Goal: Contribute content

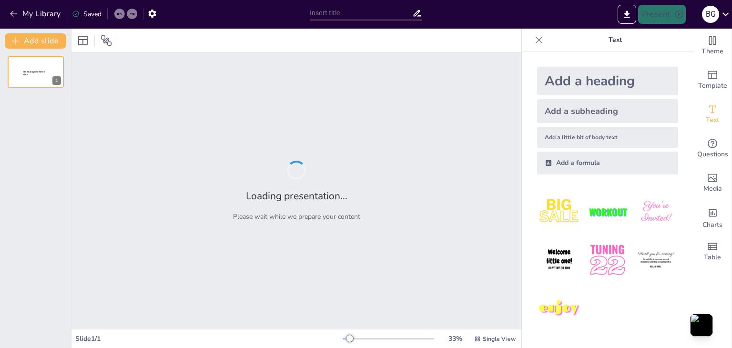
type input "Transformando la Experiencia Educativa: Propuesta Instruccional para Estudiante…"
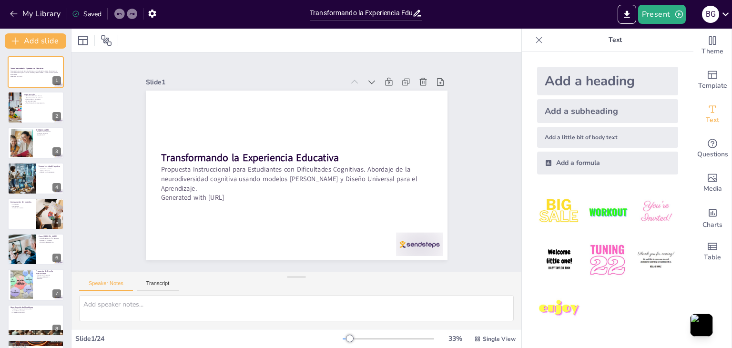
checkbox input "true"
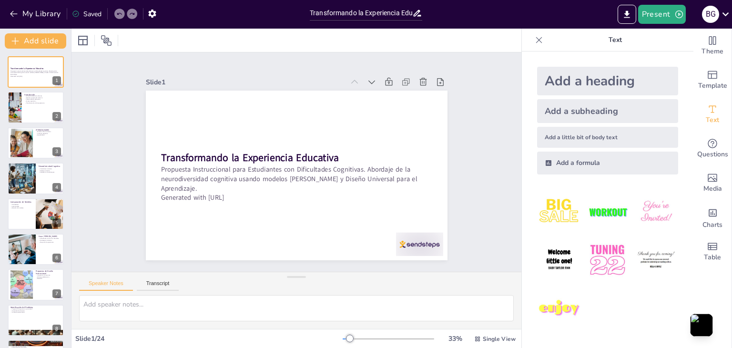
type textarea "La diversidad en los entornos educativos es cada vez más evidente, lo que requi…"
checkbox input "true"
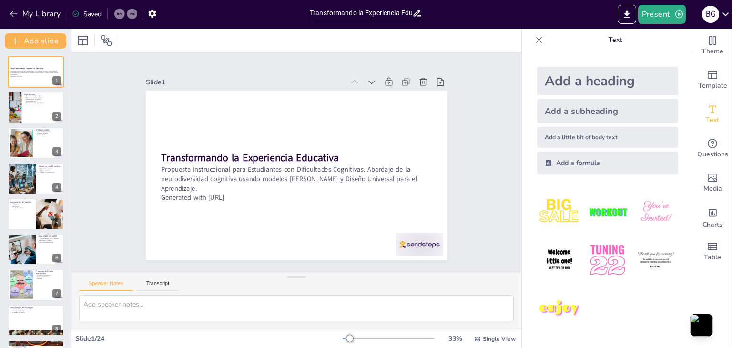
checkbox input "true"
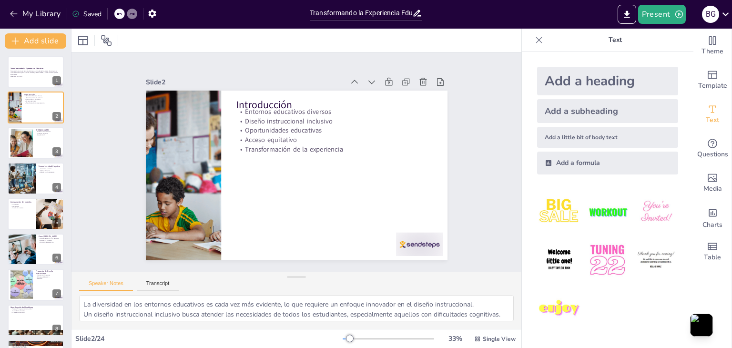
checkbox input "true"
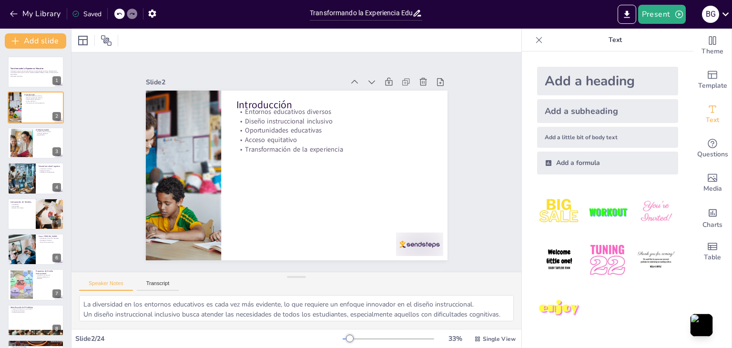
type textarea "Los modelos constructivistas son esenciales para fomentar un aprendizaje activo…"
checkbox input "true"
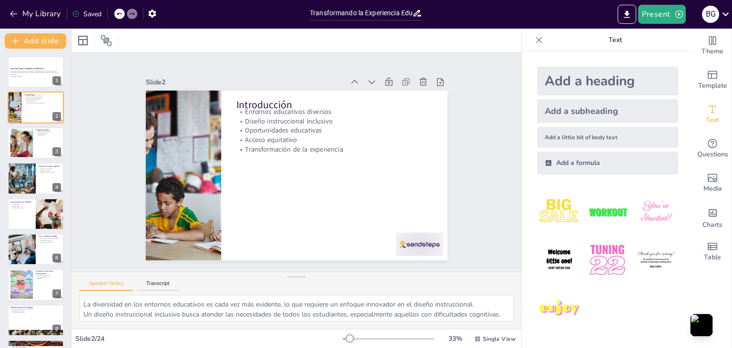
checkbox input "true"
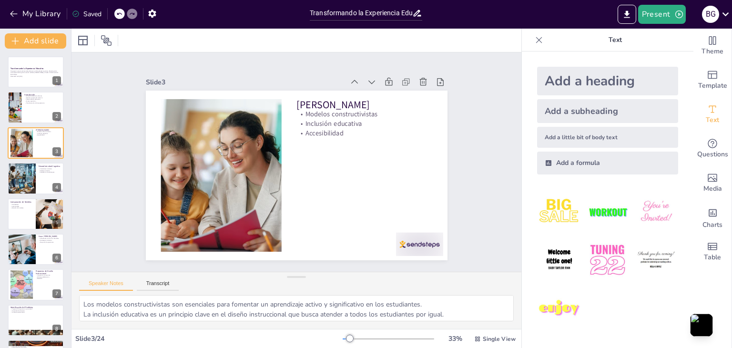
checkbox input "true"
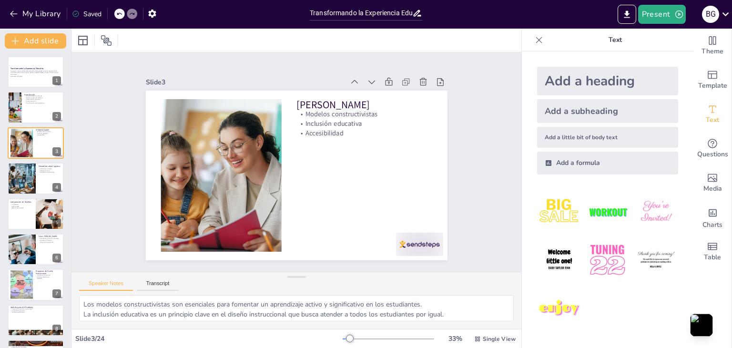
type textarea "Las variaciones en el funcionamiento del cerebro son normales y deben ser recon…"
checkbox input "true"
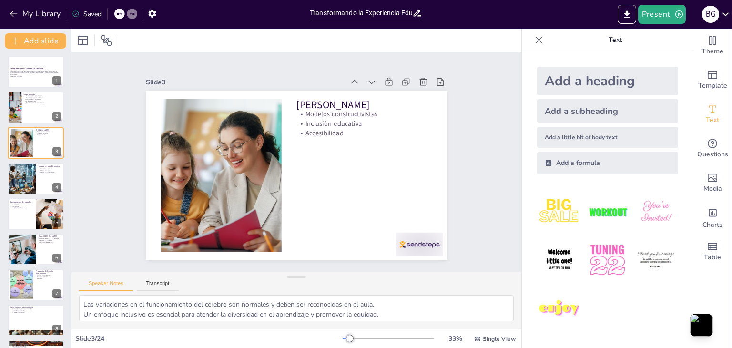
checkbox input "true"
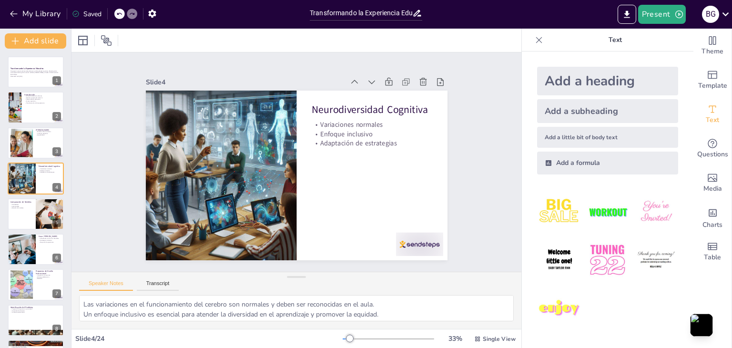
checkbox input "true"
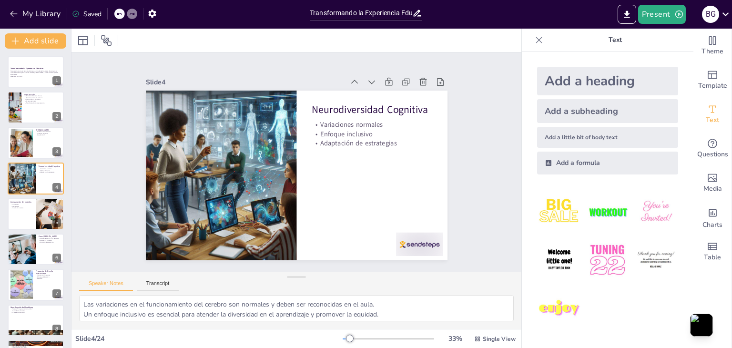
type textarea "La flexibilidad en el diseño instruccional es clave para atender la diversidad …"
checkbox input "true"
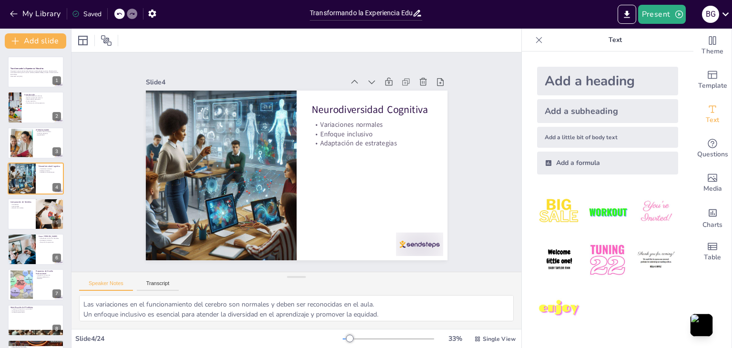
checkbox input "true"
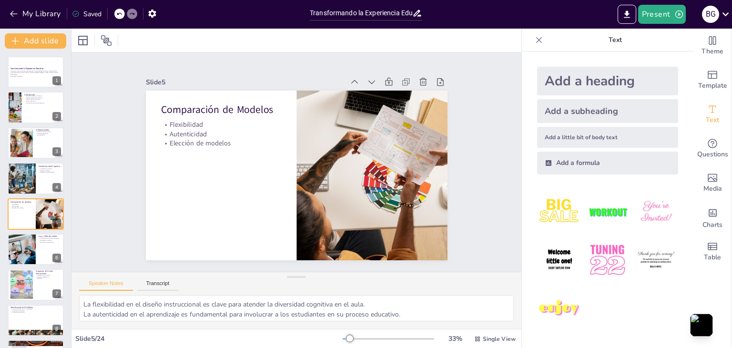
checkbox input "true"
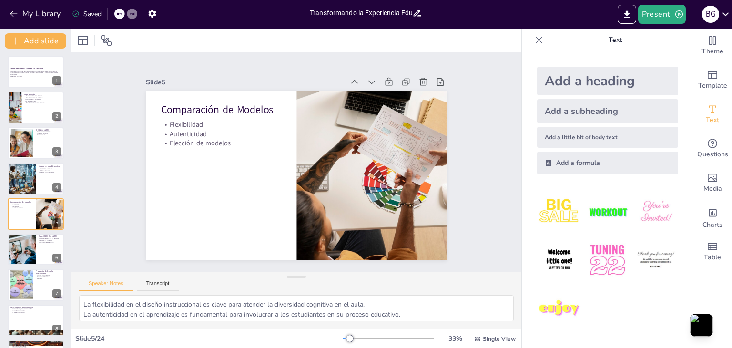
type textarea "Las dificultades en Ciencias Naturales son un desafío común que requiere atenci…"
checkbox input "true"
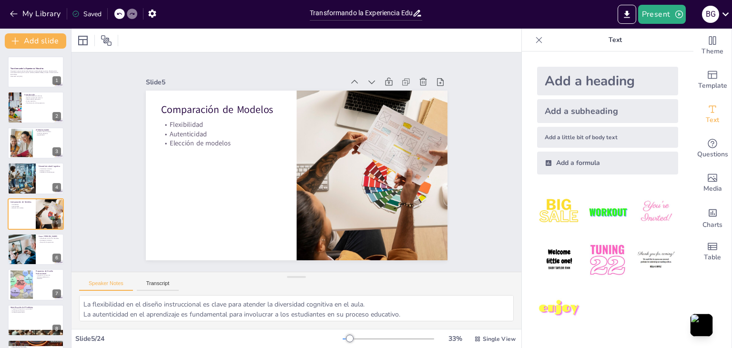
checkbox input "true"
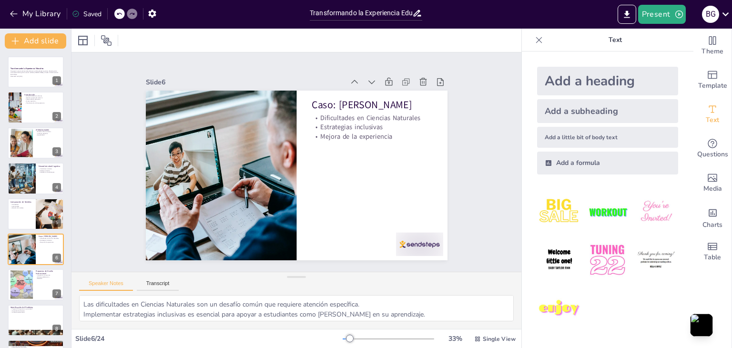
checkbox input "true"
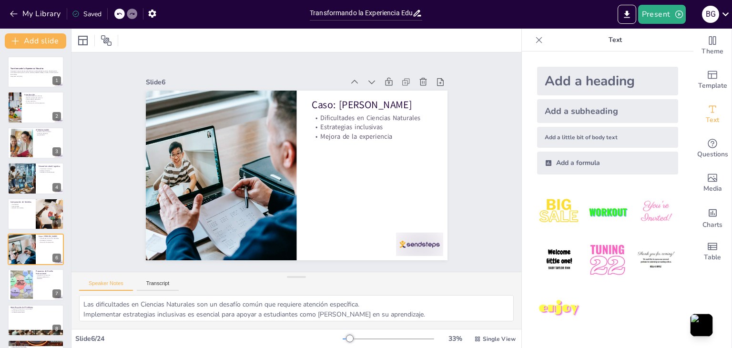
type textarea "La integración de recursos es clave para crear un entorno de aprendizaje enriqu…"
checkbox input "true"
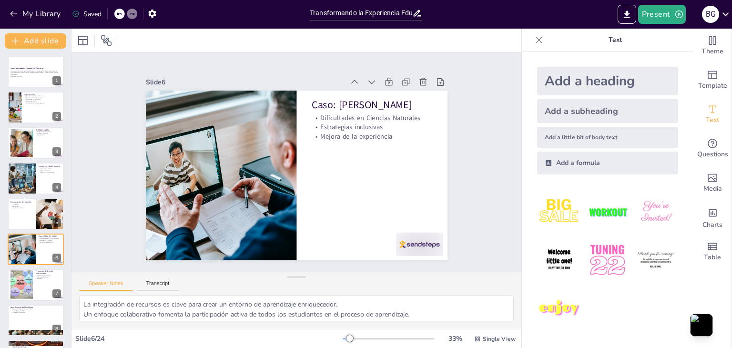
checkbox input "true"
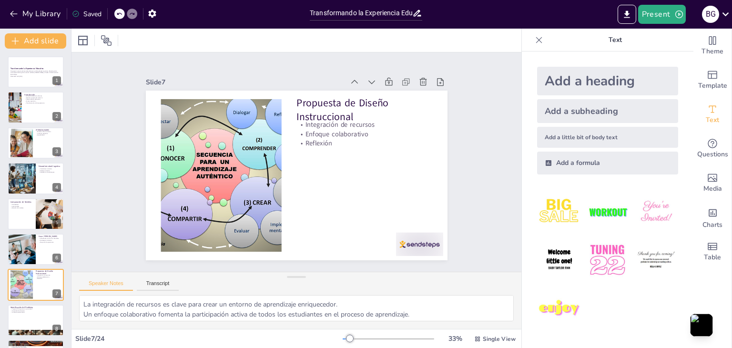
checkbox input "true"
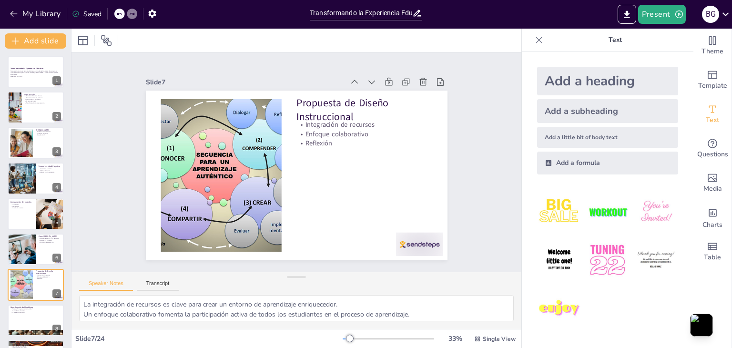
type textarea "El proyecto “El agua en mi comunidad” es una estrategia efectiva para involucra…"
checkbox input "true"
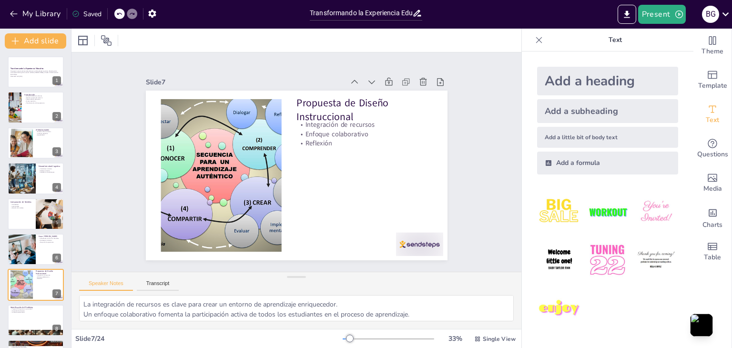
checkbox input "true"
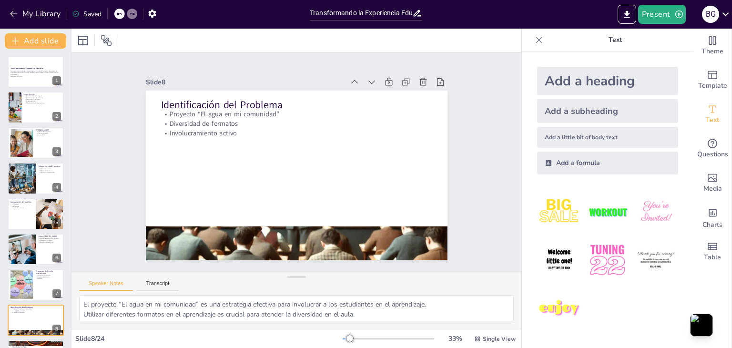
checkbox input "true"
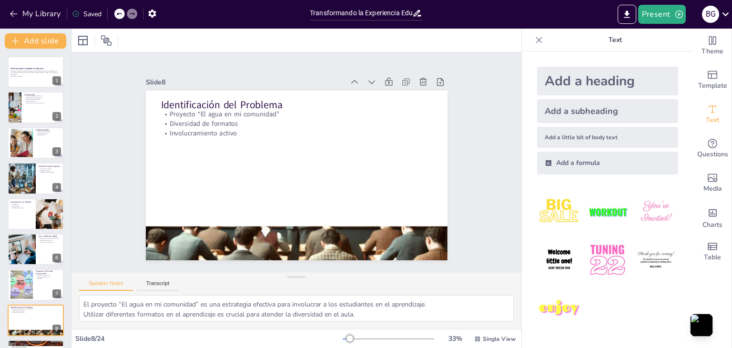
type textarea "Comprender el ciclo del agua es una meta central que conecta el aprendizaje con…"
checkbox input "true"
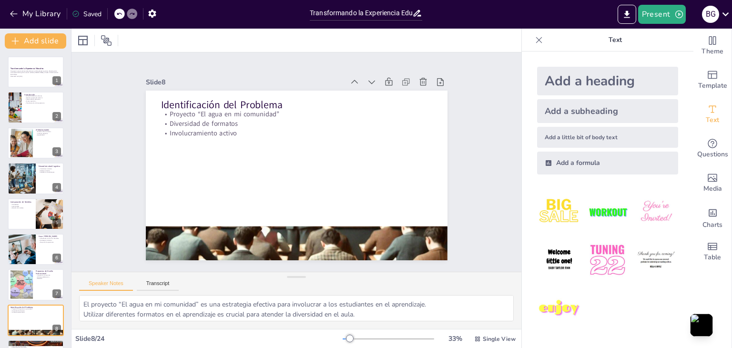
checkbox input "true"
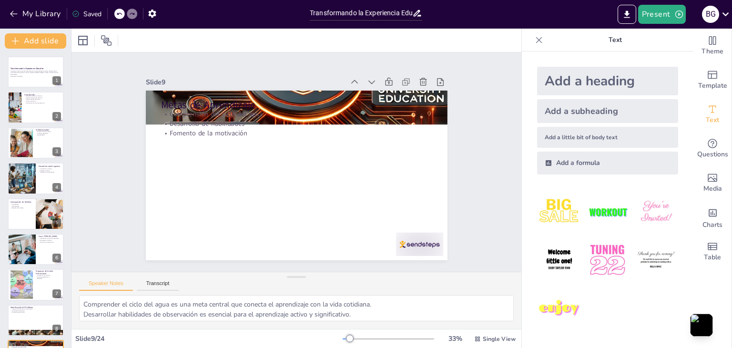
checkbox input "true"
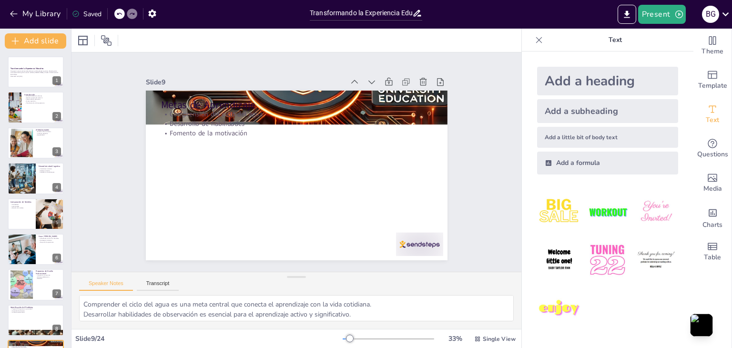
type textarea "El proyecto “El agua en mi comunidad” es una estrategia efectiva para involucra…"
checkbox input "true"
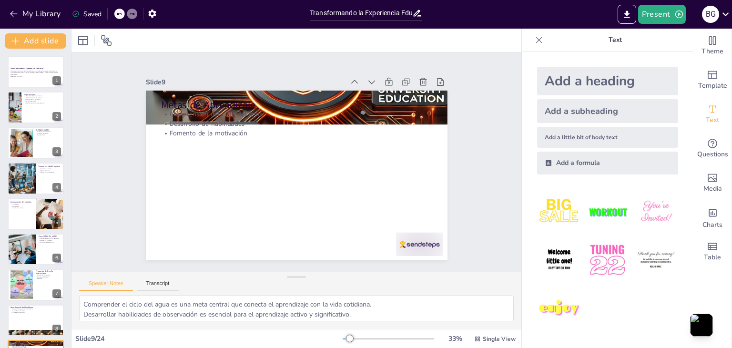
checkbox input "true"
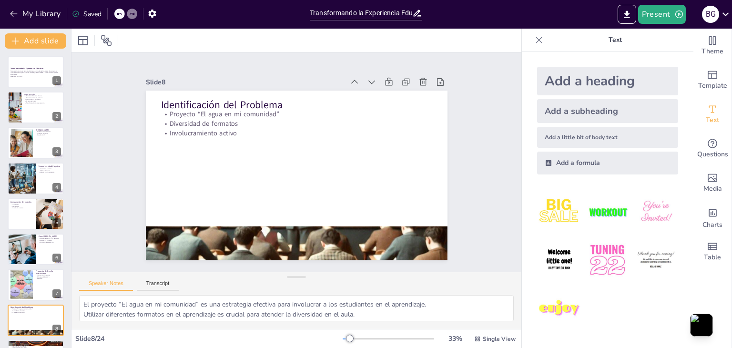
checkbox input "true"
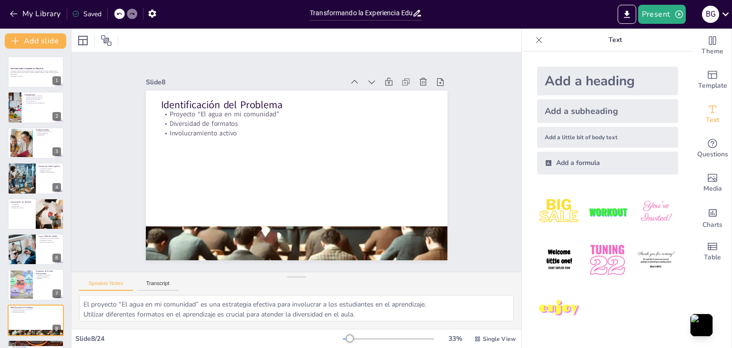
type textarea "La integración de recursos es clave para crear un entorno de aprendizaje enriqu…"
checkbox input "true"
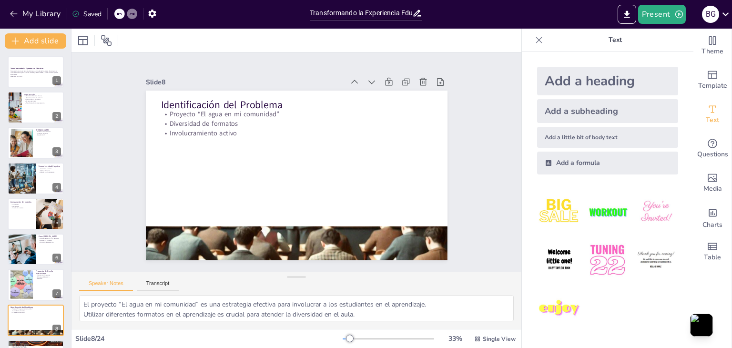
checkbox input "true"
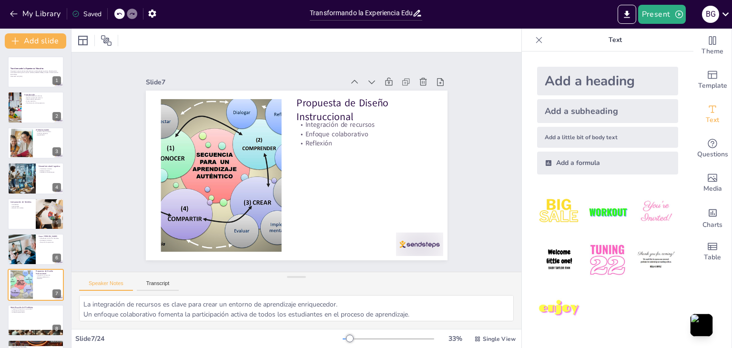
checkbox input "true"
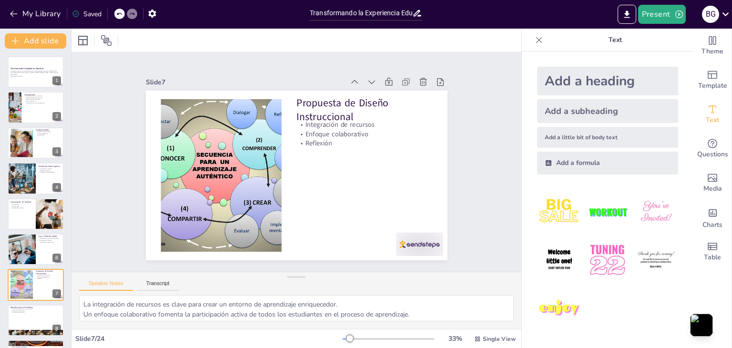
type textarea "Las dificultades en Ciencias Naturales son un desafío común que requiere atenci…"
checkbox input "true"
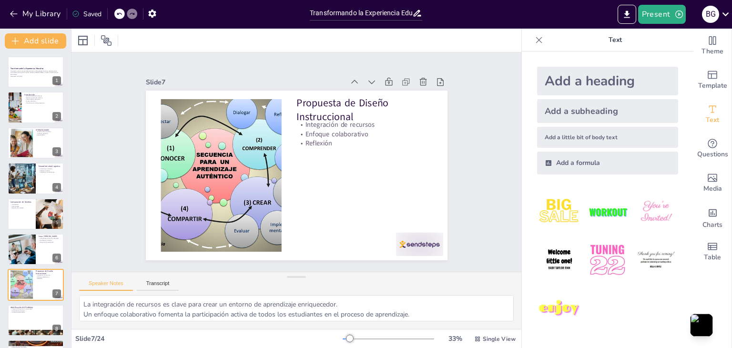
checkbox input "true"
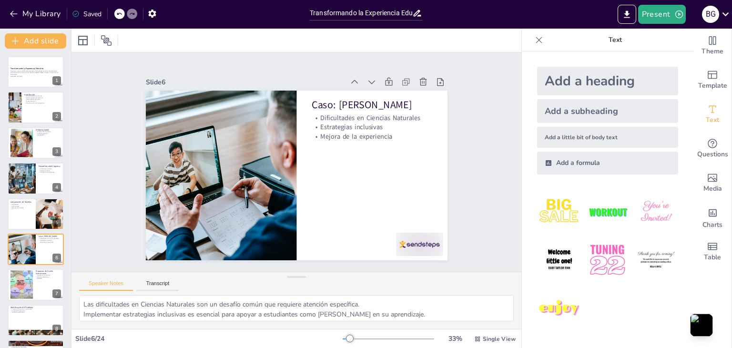
checkbox input "true"
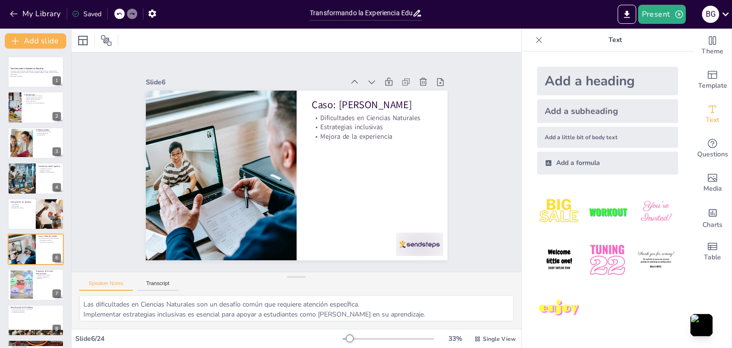
type textarea "La integración de recursos es clave para crear un entorno de aprendizaje enriqu…"
checkbox input "true"
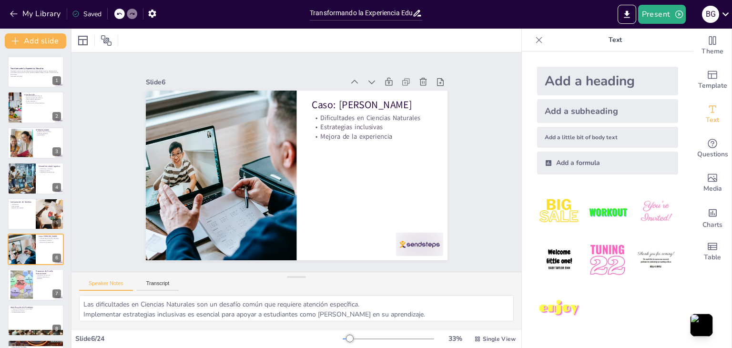
checkbox input "true"
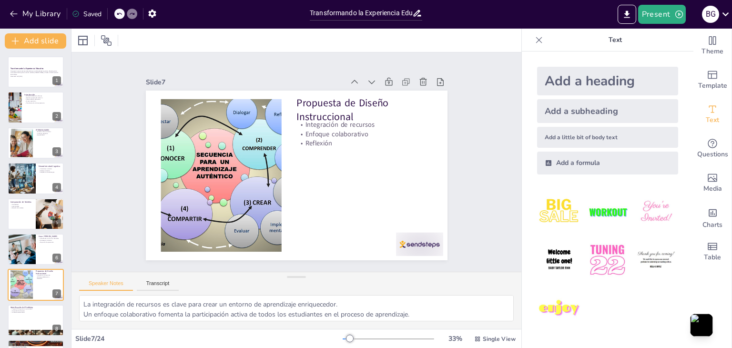
checkbox input "true"
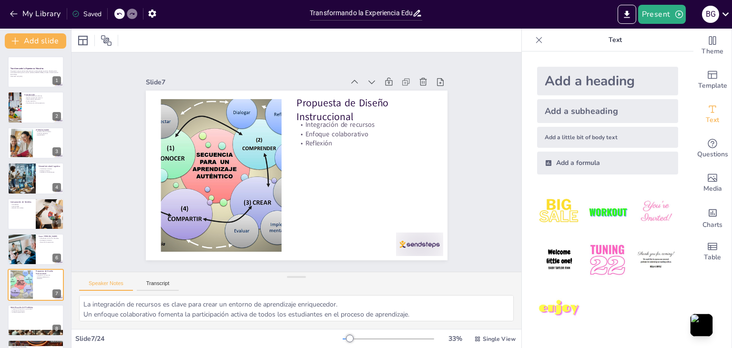
type textarea "El proyecto “El agua en mi comunidad” es una estrategia efectiva para involucra…"
checkbox input "true"
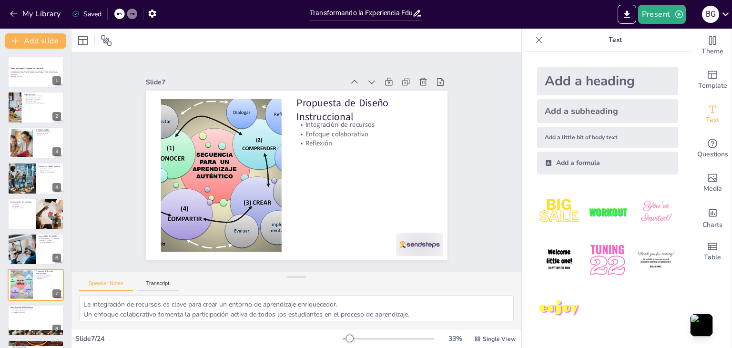
checkbox input "true"
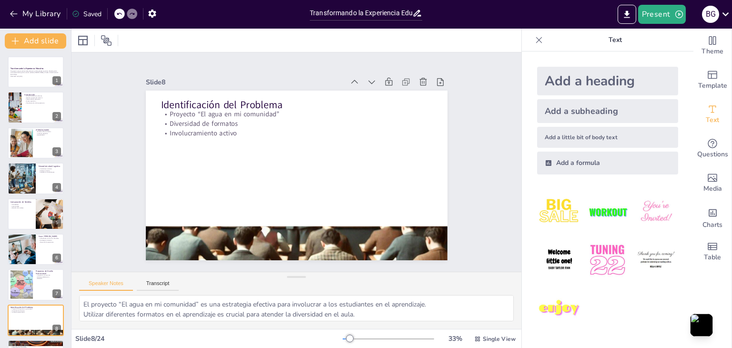
checkbox input "true"
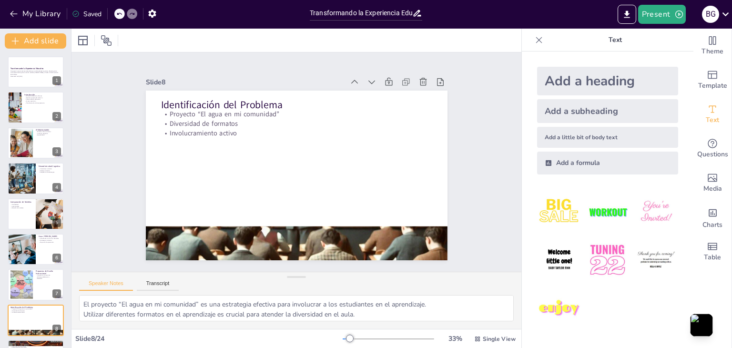
type textarea "Comprender el ciclo del agua es una meta central que conecta el aprendizaje con…"
checkbox input "true"
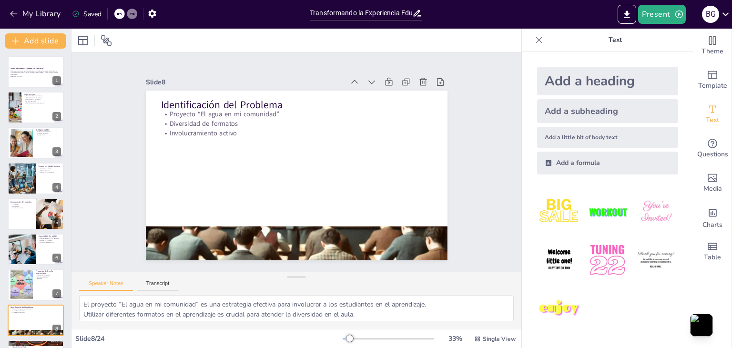
checkbox input "true"
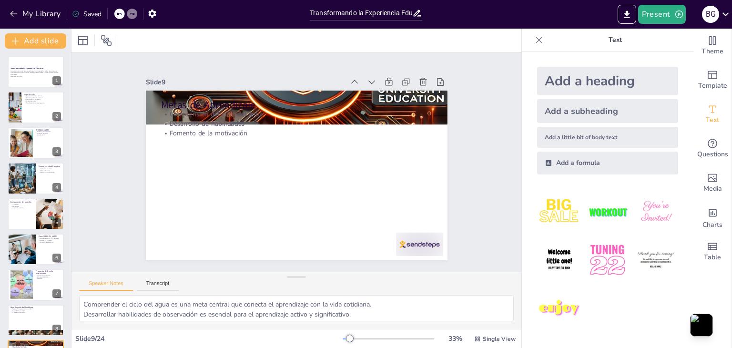
checkbox input "true"
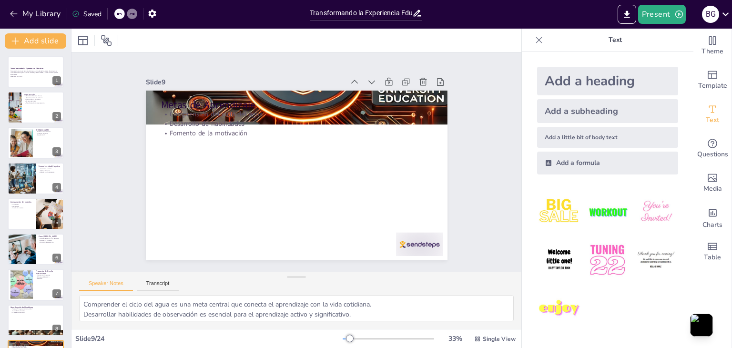
checkbox input "true"
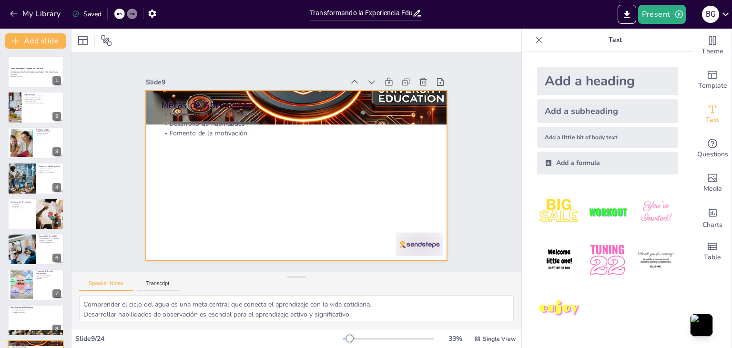
checkbox input "true"
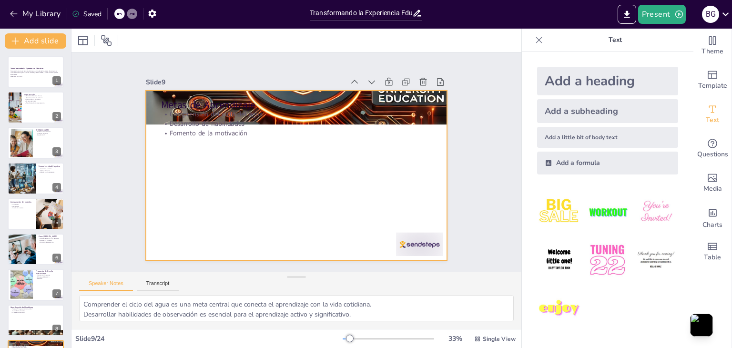
checkbox input "true"
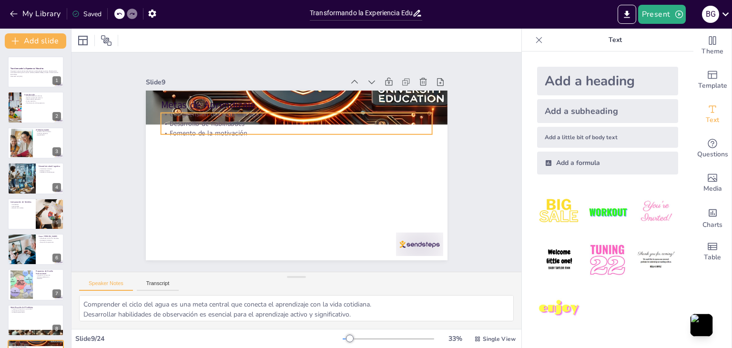
checkbox input "true"
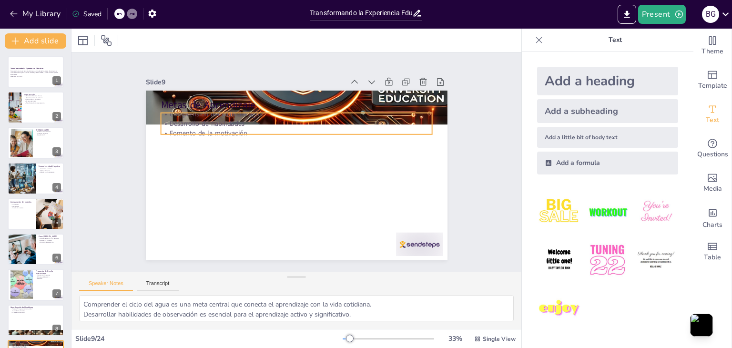
checkbox input "true"
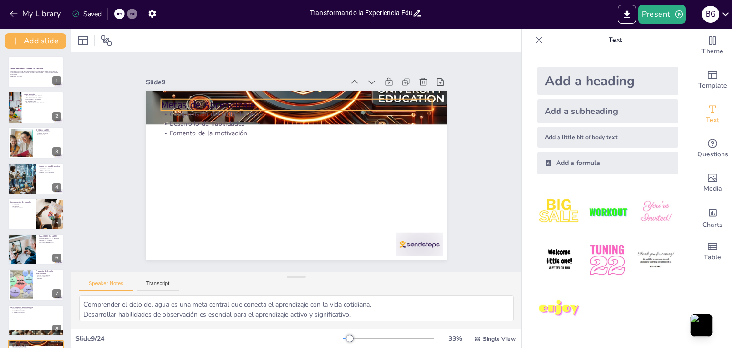
checkbox input "true"
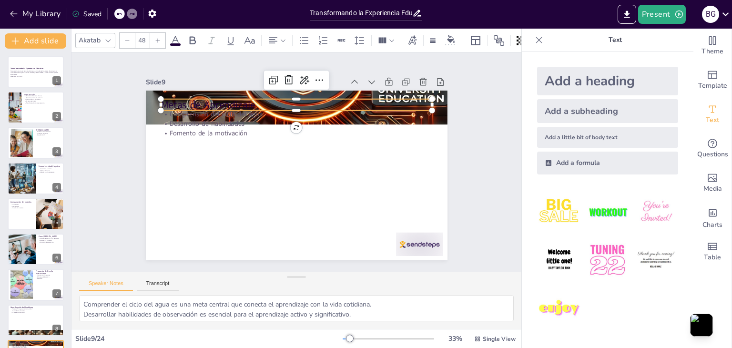
checkbox input "true"
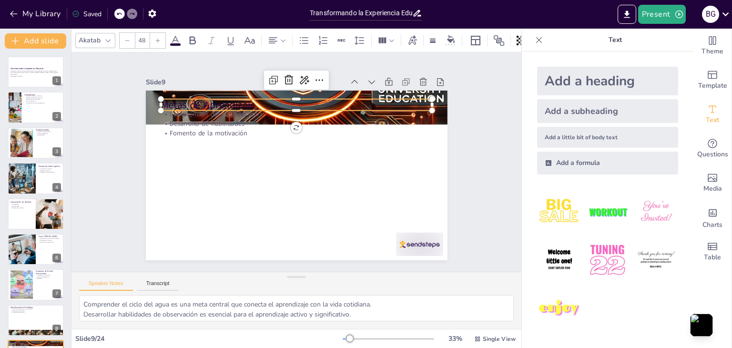
checkbox input "true"
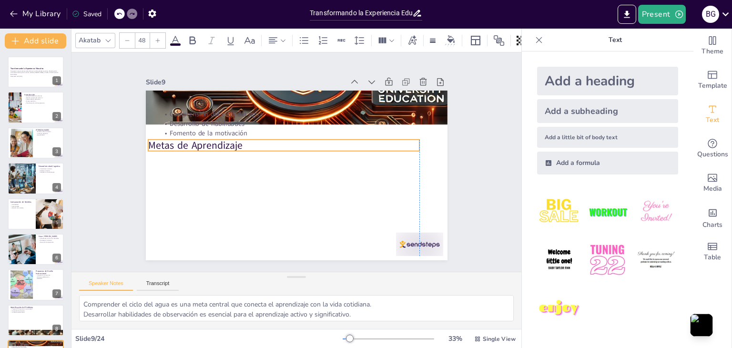
drag, startPoint x: 402, startPoint y: 103, endPoint x: 392, endPoint y: 143, distance: 41.5
click at [392, 143] on p "Metas de Aprendizaje" at bounding box center [296, 141] width 228 height 171
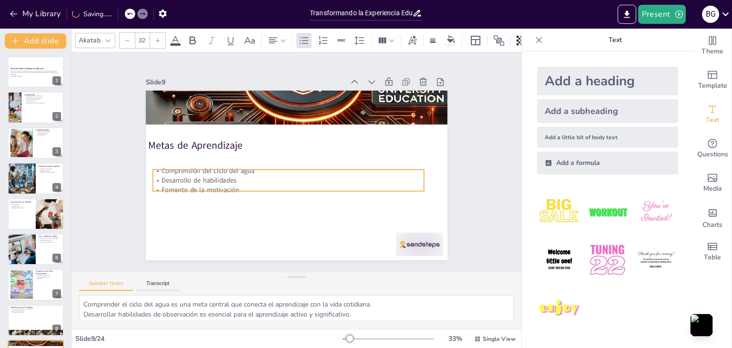
drag, startPoint x: 229, startPoint y: 124, endPoint x: 221, endPoint y: 181, distance: 57.3
click at [221, 181] on p "Fomento de la motivación" at bounding box center [272, 177] width 208 height 189
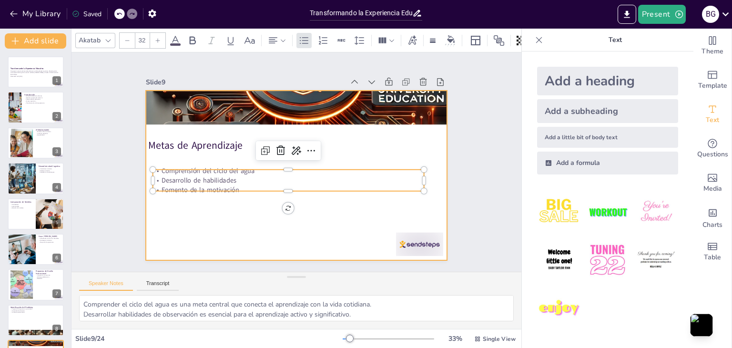
click at [375, 199] on div at bounding box center [290, 174] width 346 height 298
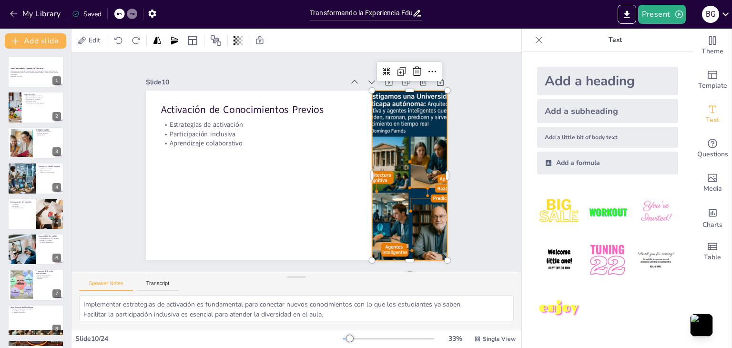
click at [378, 137] on div at bounding box center [404, 199] width 146 height 190
click at [364, 195] on div at bounding box center [314, 233] width 158 height 76
click at [362, 208] on div at bounding box center [271, 273] width 181 height 130
click at [439, 170] on div at bounding box center [372, 248] width 198 height 202
click at [432, 168] on div at bounding box center [400, 210] width 160 height 196
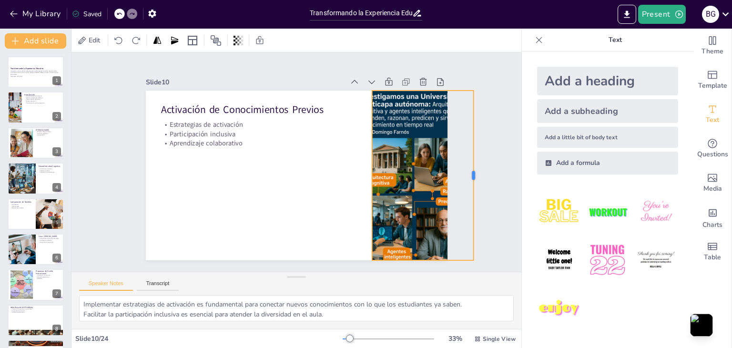
drag, startPoint x: 441, startPoint y: 171, endPoint x: 467, endPoint y: 175, distance: 26.5
click at [467, 208] on div at bounding box center [435, 279] width 106 height 142
click at [422, 170] on div at bounding box center [403, 213] width 169 height 203
click at [365, 194] on div at bounding box center [318, 278] width 204 height 169
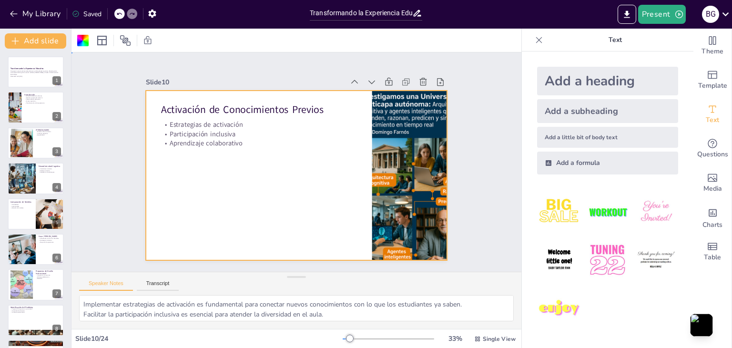
click at [353, 171] on div at bounding box center [283, 167] width 255 height 340
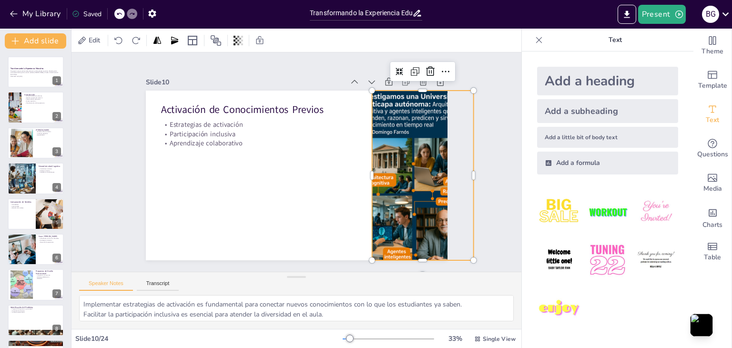
click at [368, 174] on div at bounding box center [403, 213] width 169 height 203
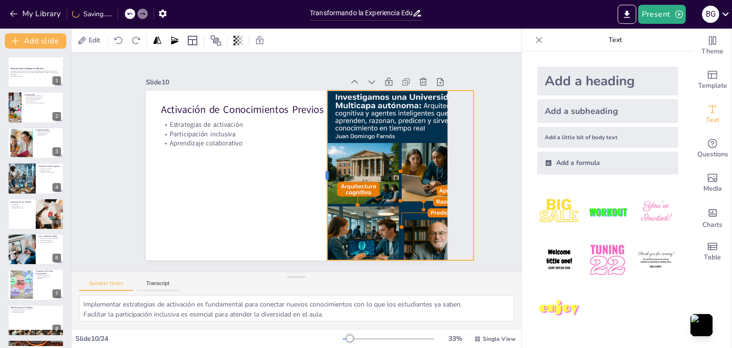
drag, startPoint x: 363, startPoint y: 173, endPoint x: 319, endPoint y: 173, distance: 44.8
click at [319, 173] on div at bounding box center [310, 189] width 106 height 142
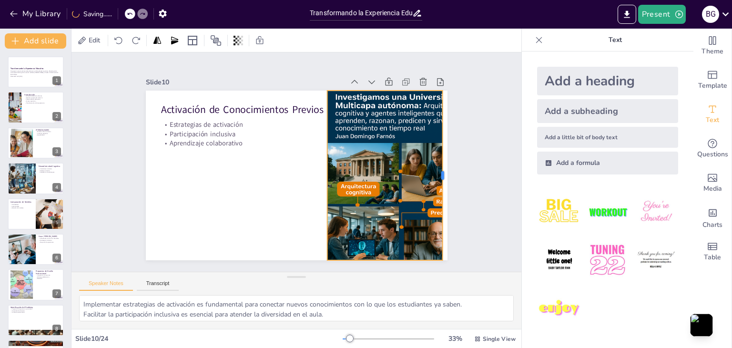
drag, startPoint x: 467, startPoint y: 170, endPoint x: 436, endPoint y: 172, distance: 31.1
click at [436, 223] on div at bounding box center [386, 282] width 131 height 119
click at [433, 171] on div at bounding box center [381, 227] width 212 height 236
click at [301, 259] on div at bounding box center [222, 297] width 158 height 76
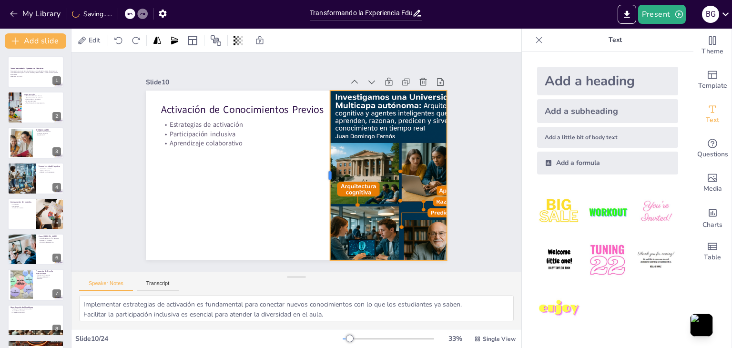
drag, startPoint x: 319, startPoint y: 170, endPoint x: 322, endPoint y: 166, distance: 5.2
click at [322, 166] on div at bounding box center [313, 191] width 106 height 142
click at [381, 152] on div at bounding box center [374, 235] width 223 height 240
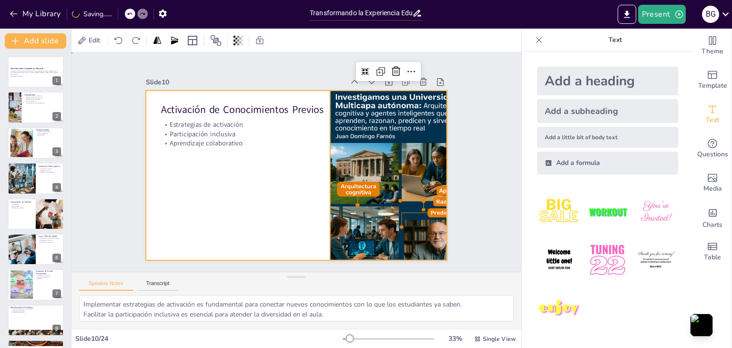
click at [270, 222] on div at bounding box center [294, 175] width 330 height 229
